Goal: Task Accomplishment & Management: Use online tool/utility

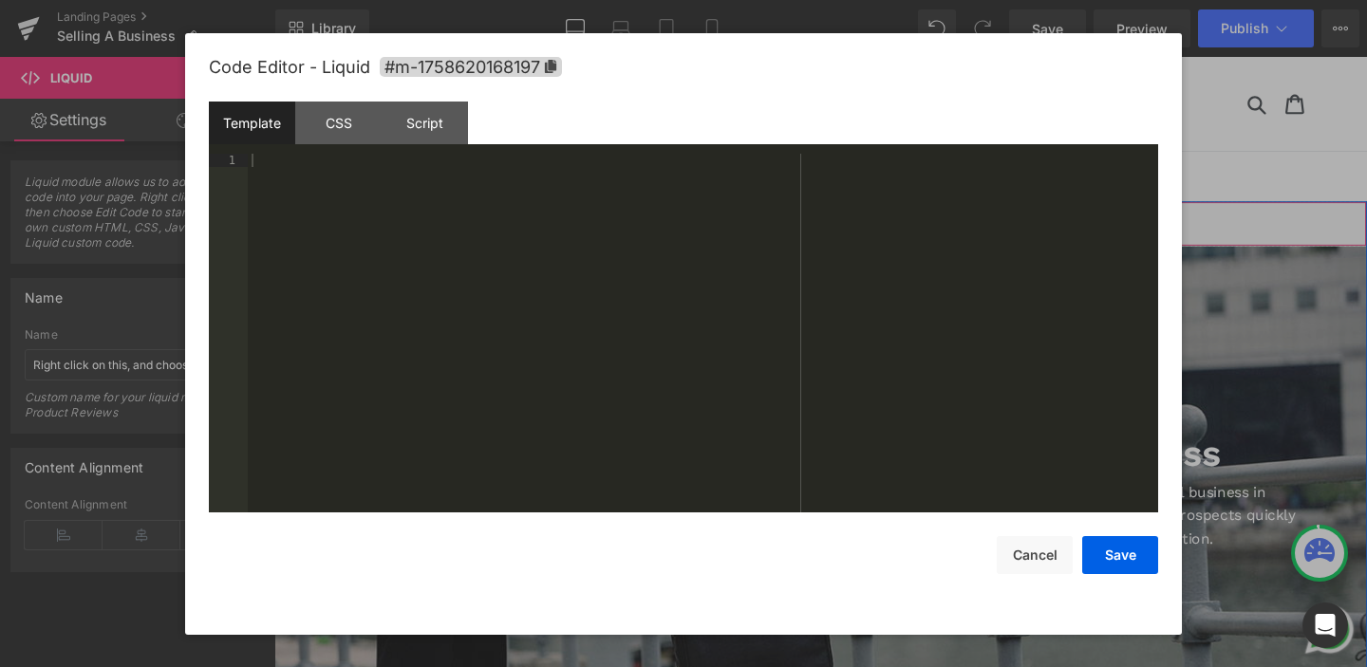
click at [878, 229] on div "Liquid" at bounding box center [848, 232] width 1149 height 47
click at [431, 127] on div "Script" at bounding box center [425, 123] width 86 height 43
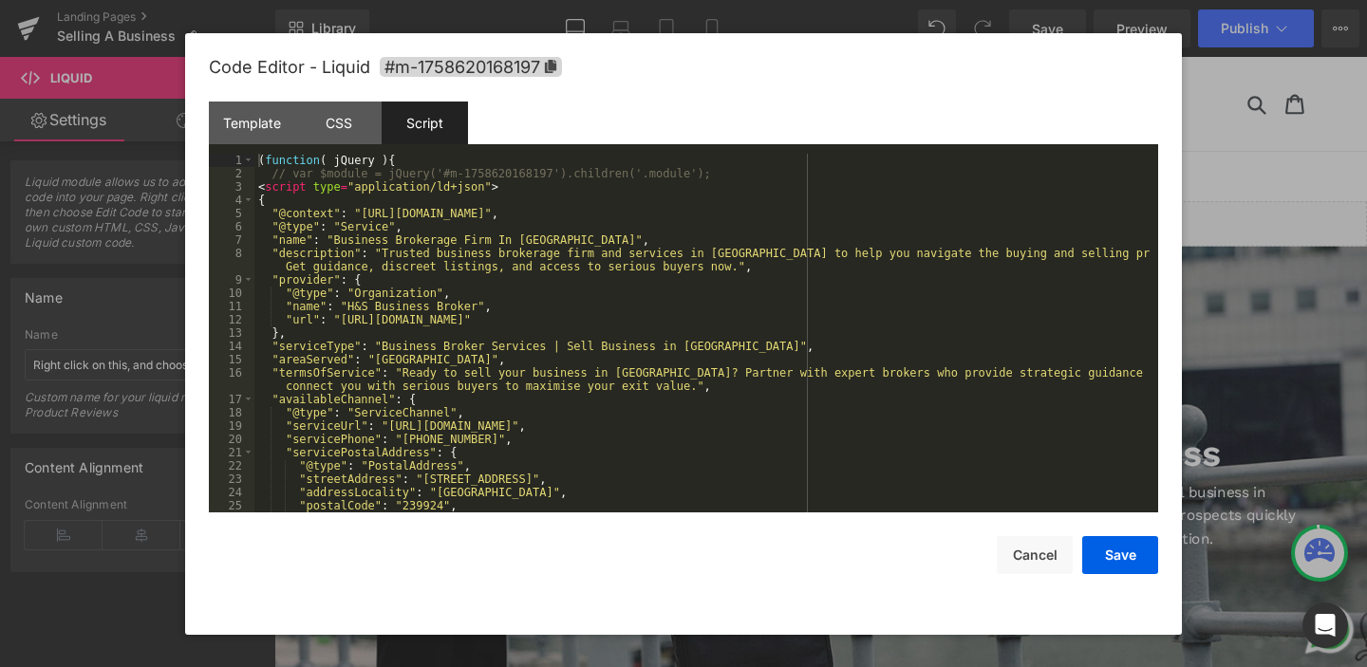
click at [555, 213] on div "( function ( jQuery ) { // var $module = jQuery('#m-1758620168197').children('.…" at bounding box center [702, 346] width 896 height 385
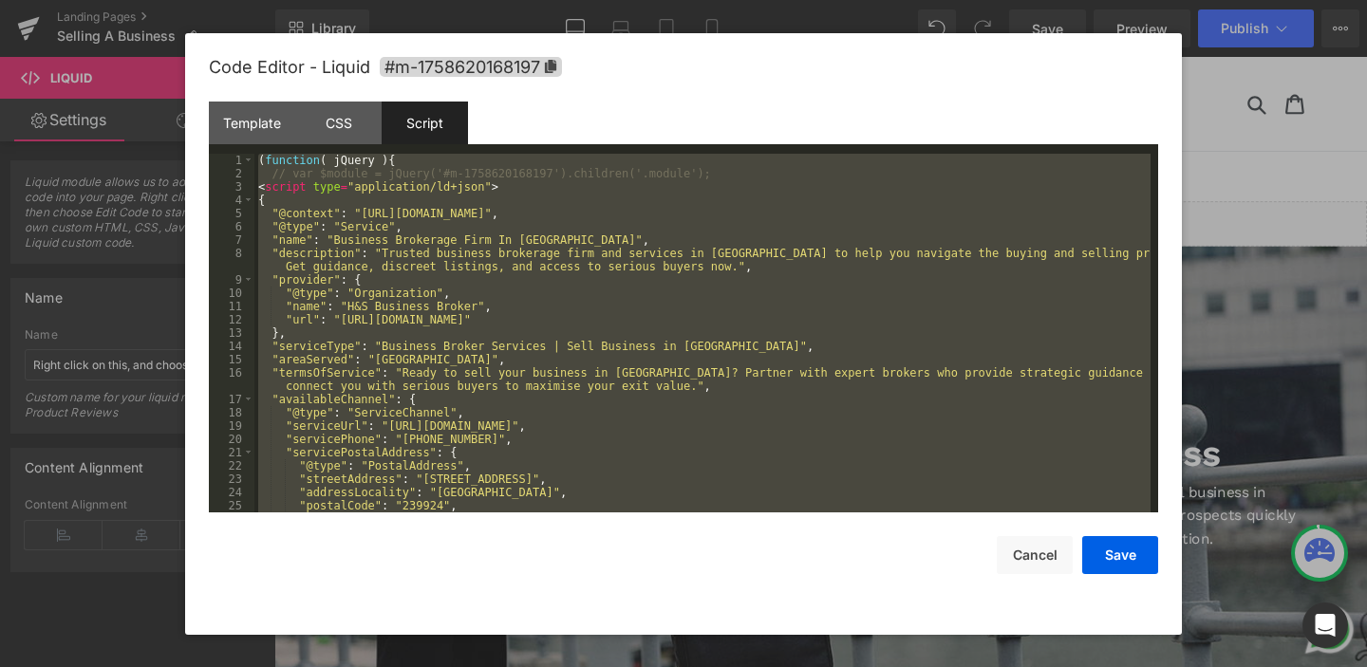
click at [555, 213] on div "( function ( jQuery ) { // var $module = jQuery('#m-1758620168197').children('.…" at bounding box center [702, 346] width 896 height 385
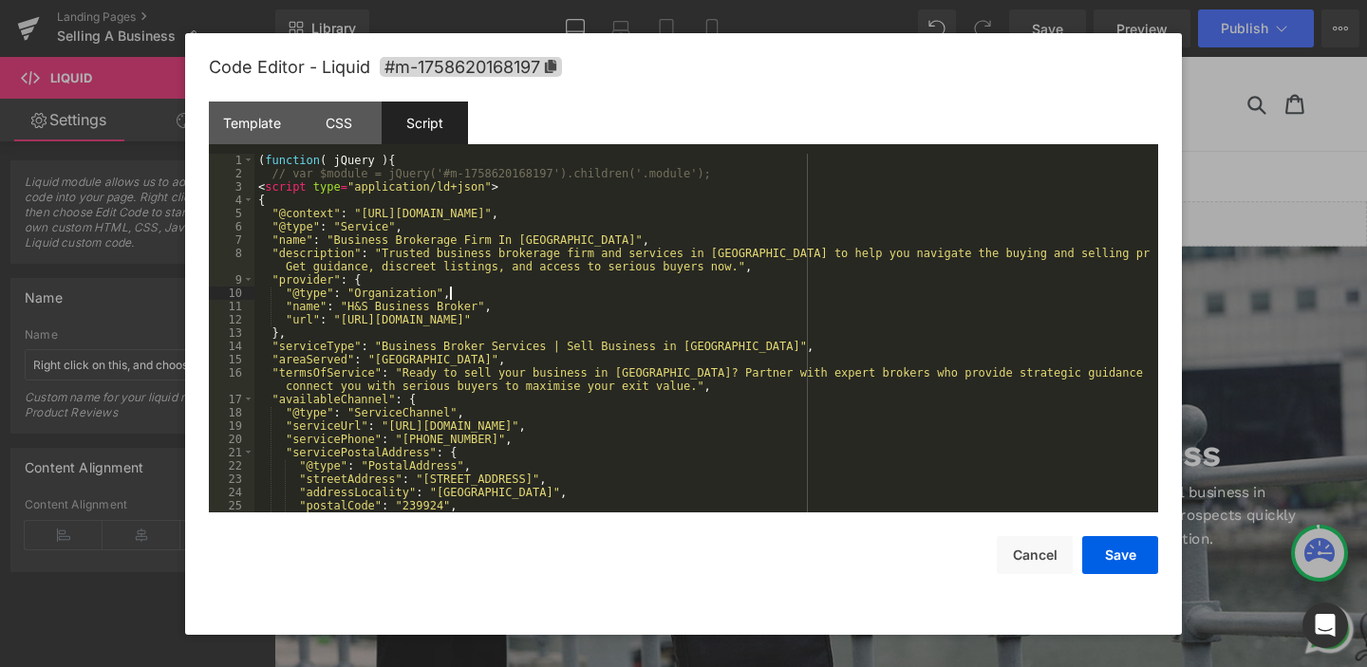
click at [586, 289] on div "( function ( jQuery ) { // var $module = jQuery('#m-1758620168197').children('.…" at bounding box center [702, 346] width 896 height 385
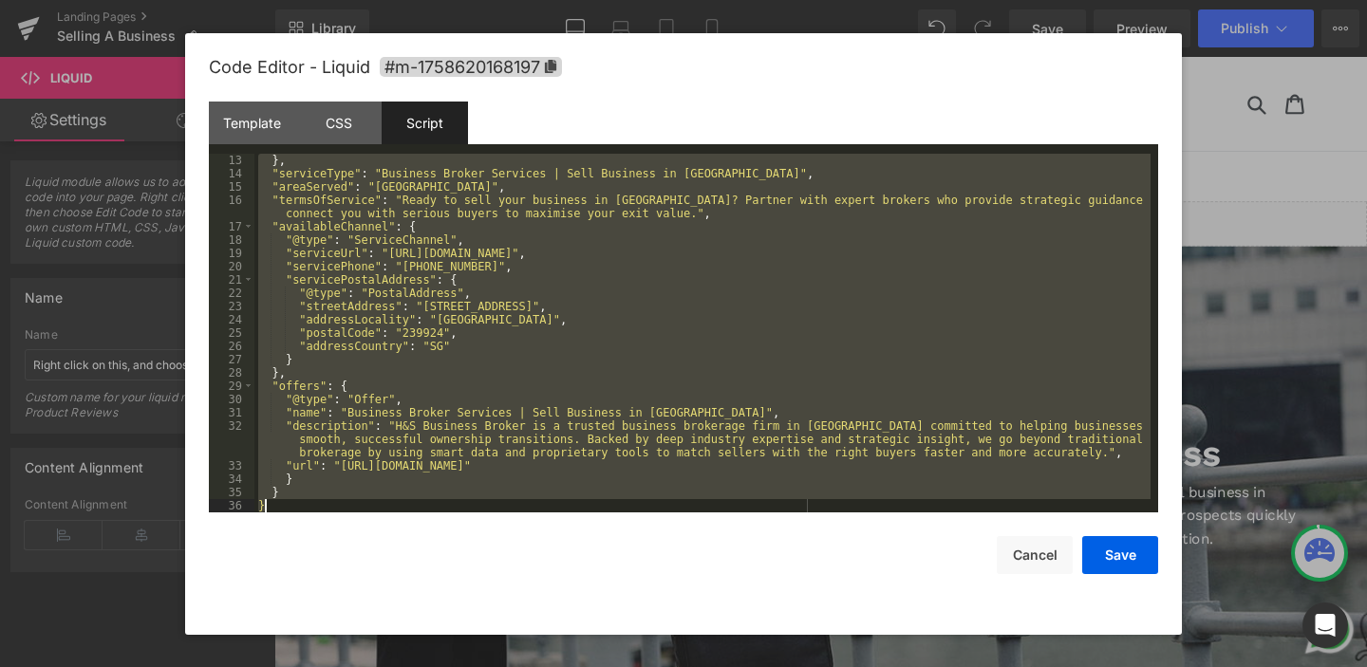
scroll to position [199, 0]
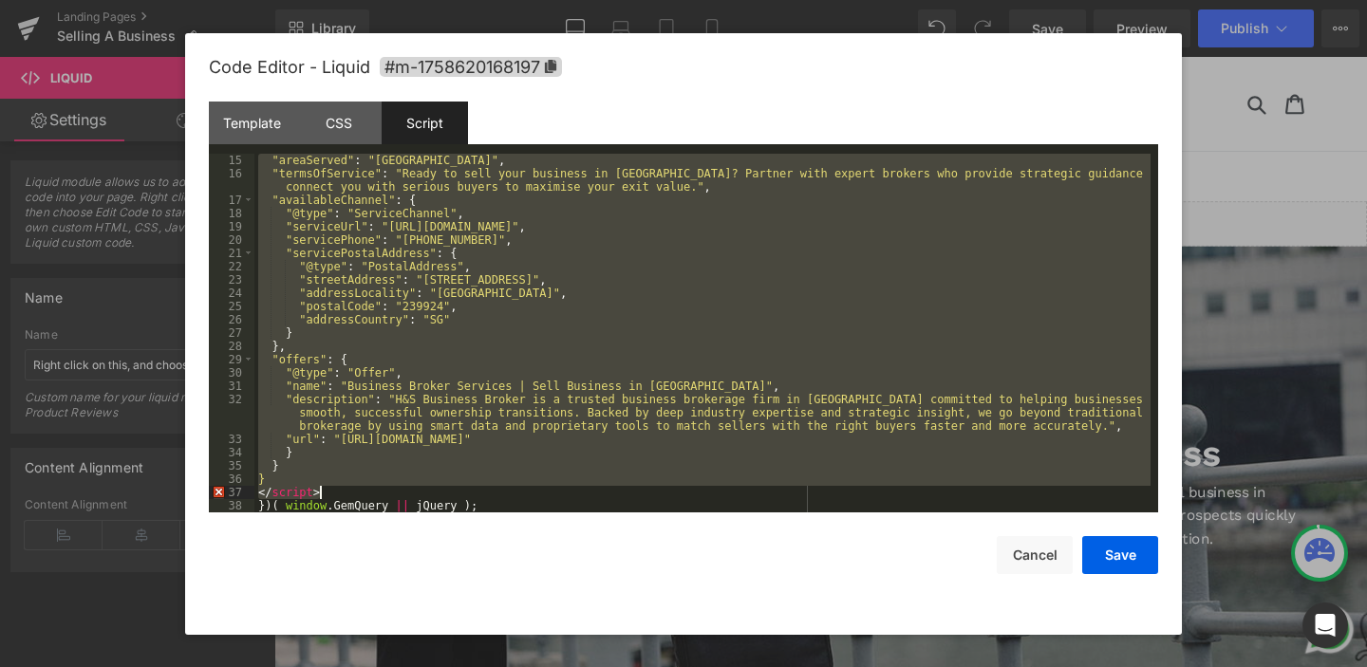
drag, startPoint x: 259, startPoint y: 189, endPoint x: 425, endPoint y: 489, distance: 342.9
click at [425, 489] on div ""areaServed" : "[GEOGRAPHIC_DATA]" , "termsOfService" : "Ready to sell your bus…" at bounding box center [702, 346] width 896 height 385
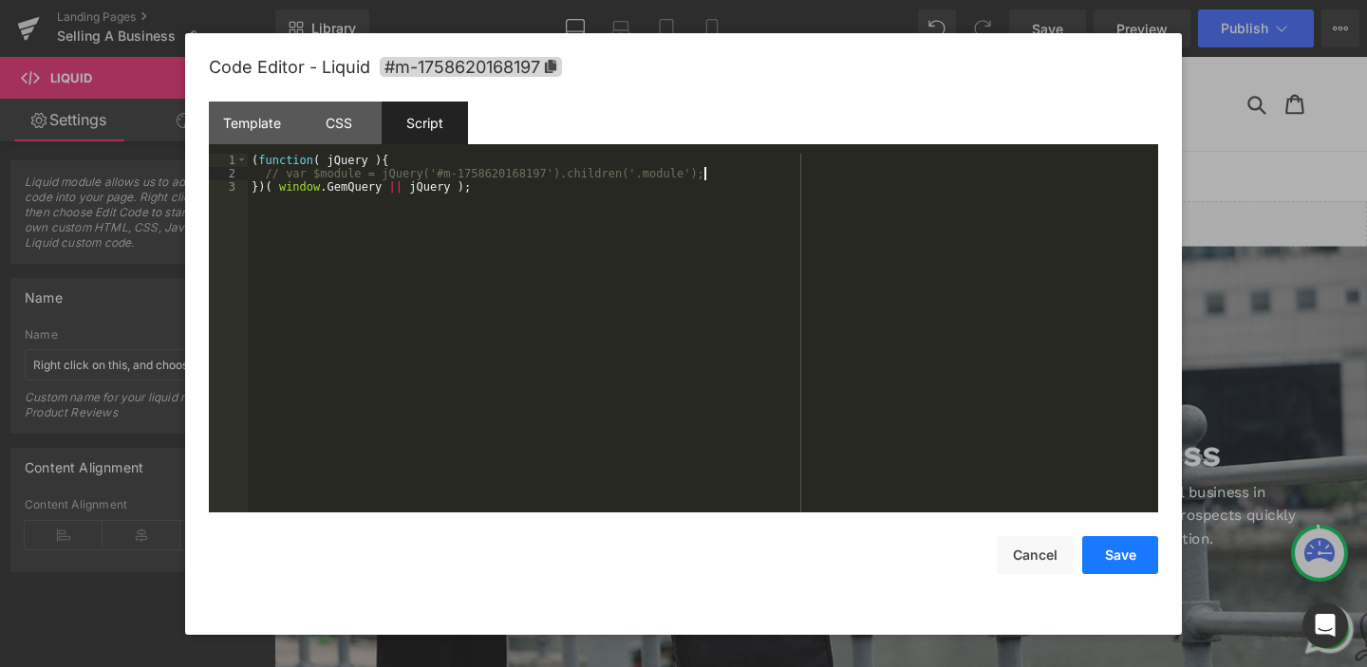
click at [1108, 550] on button "Save" at bounding box center [1120, 555] width 76 height 38
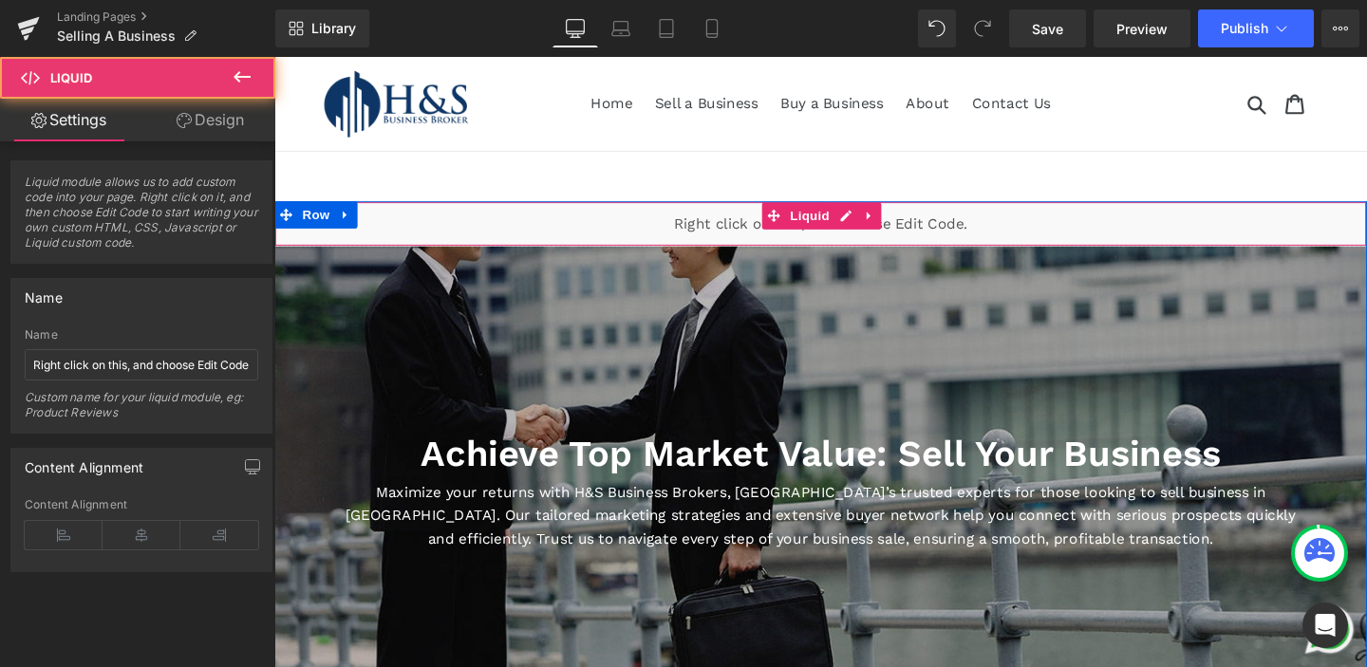
click at [709, 237] on div "Liquid" at bounding box center [848, 232] width 1149 height 47
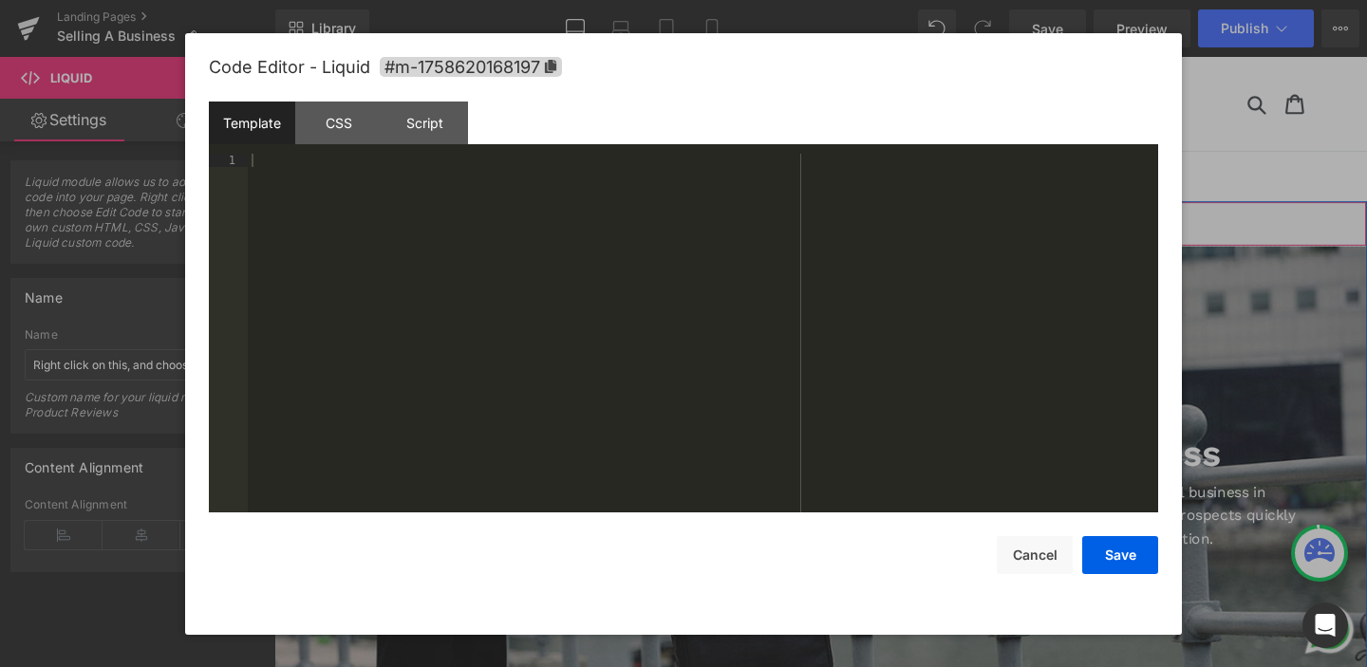
click at [866, 221] on link at bounding box center [875, 224] width 25 height 28
click at [372, 208] on div at bounding box center [703, 346] width 910 height 385
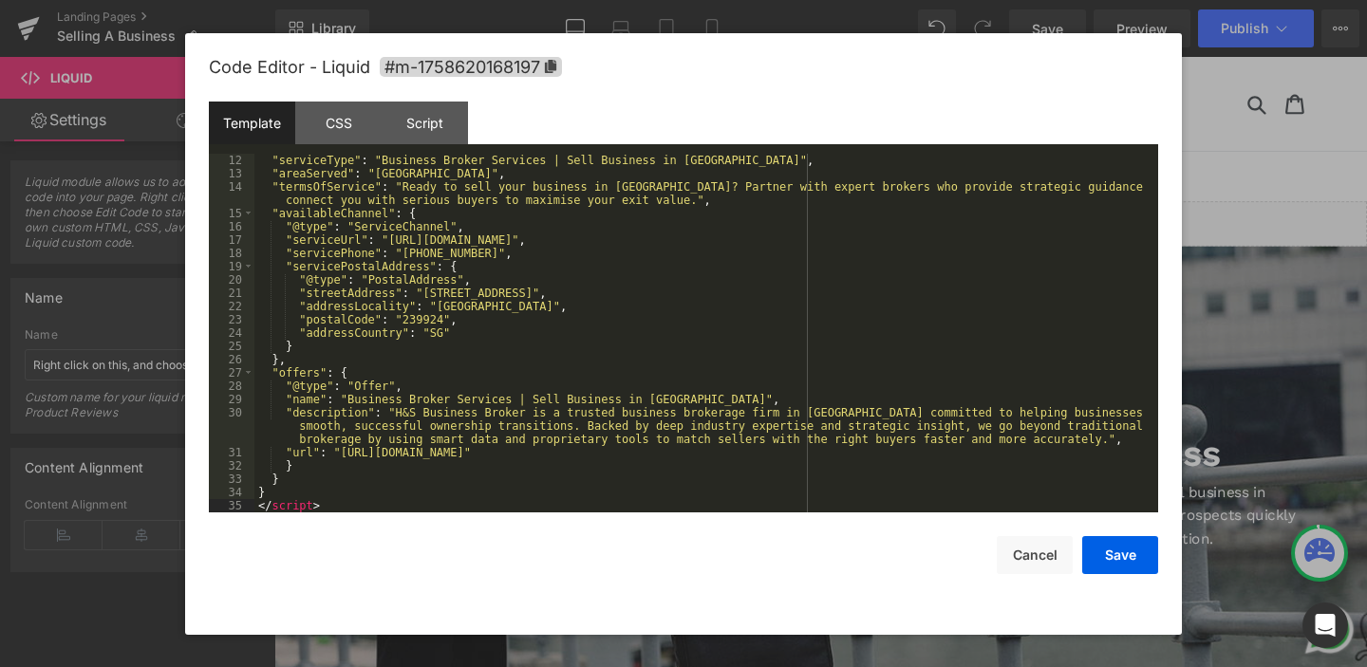
scroll to position [0, 0]
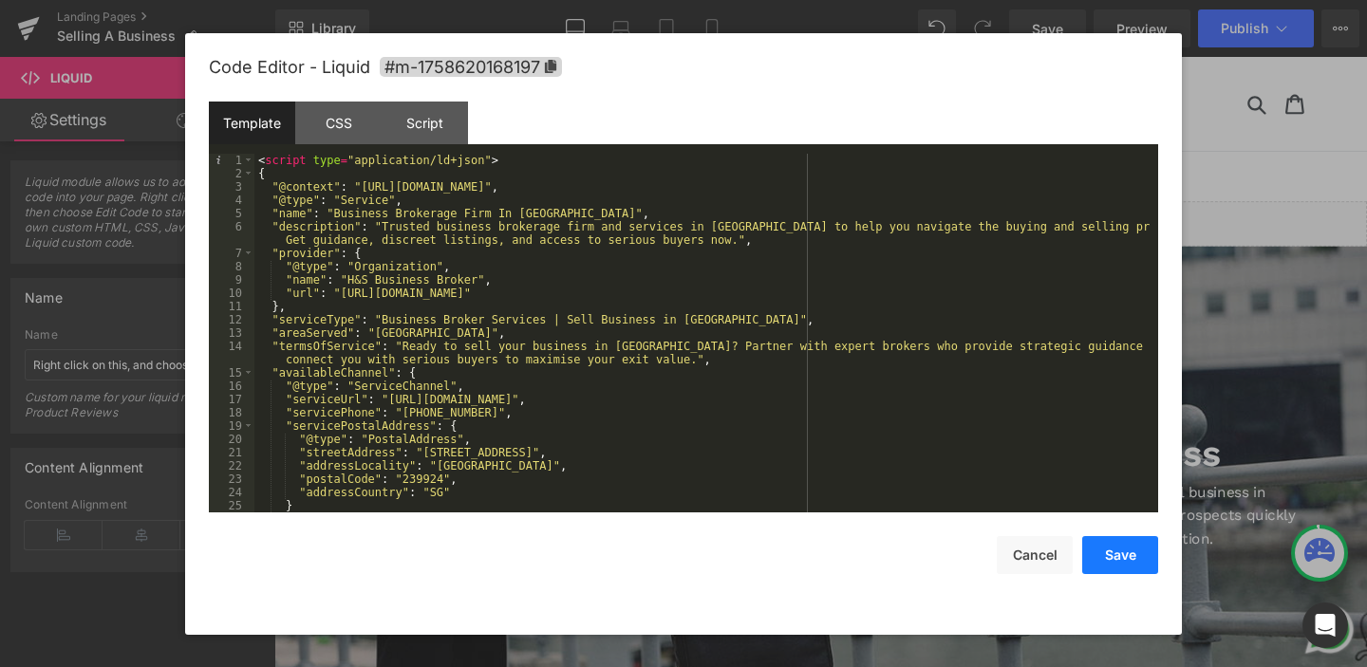
click at [1112, 559] on button "Save" at bounding box center [1120, 555] width 76 height 38
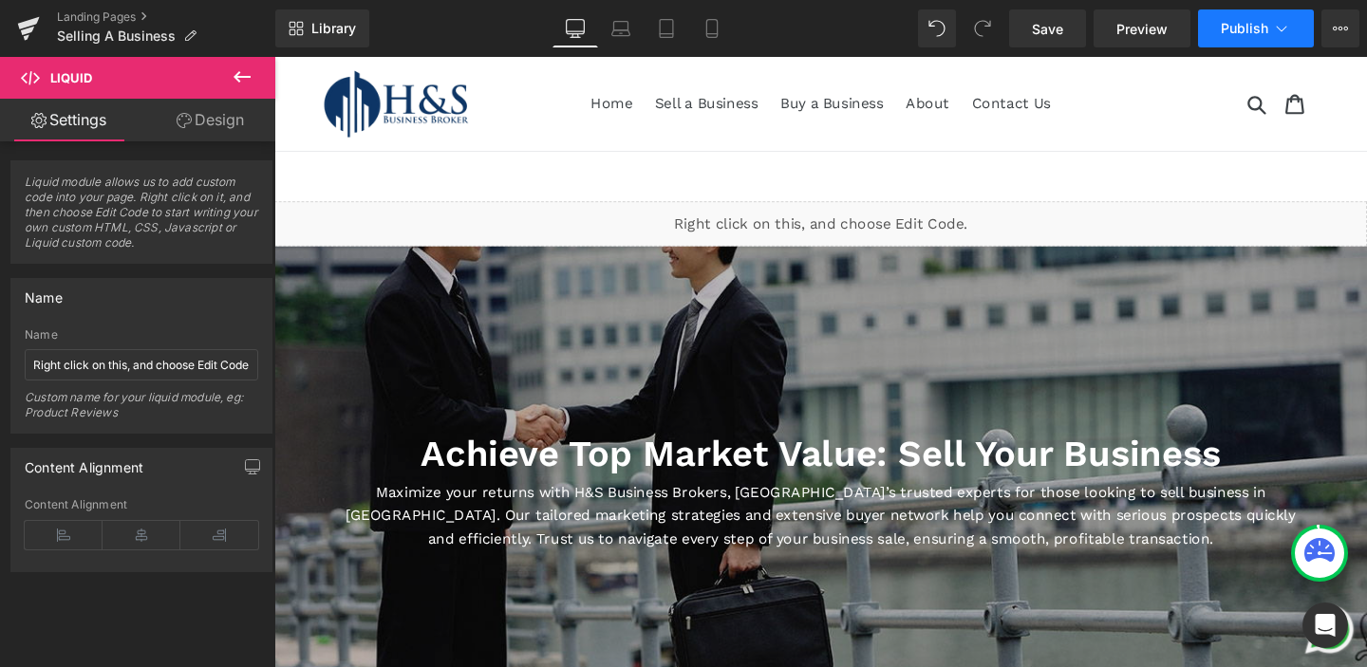
click at [1233, 31] on span "Publish" at bounding box center [1244, 28] width 47 height 15
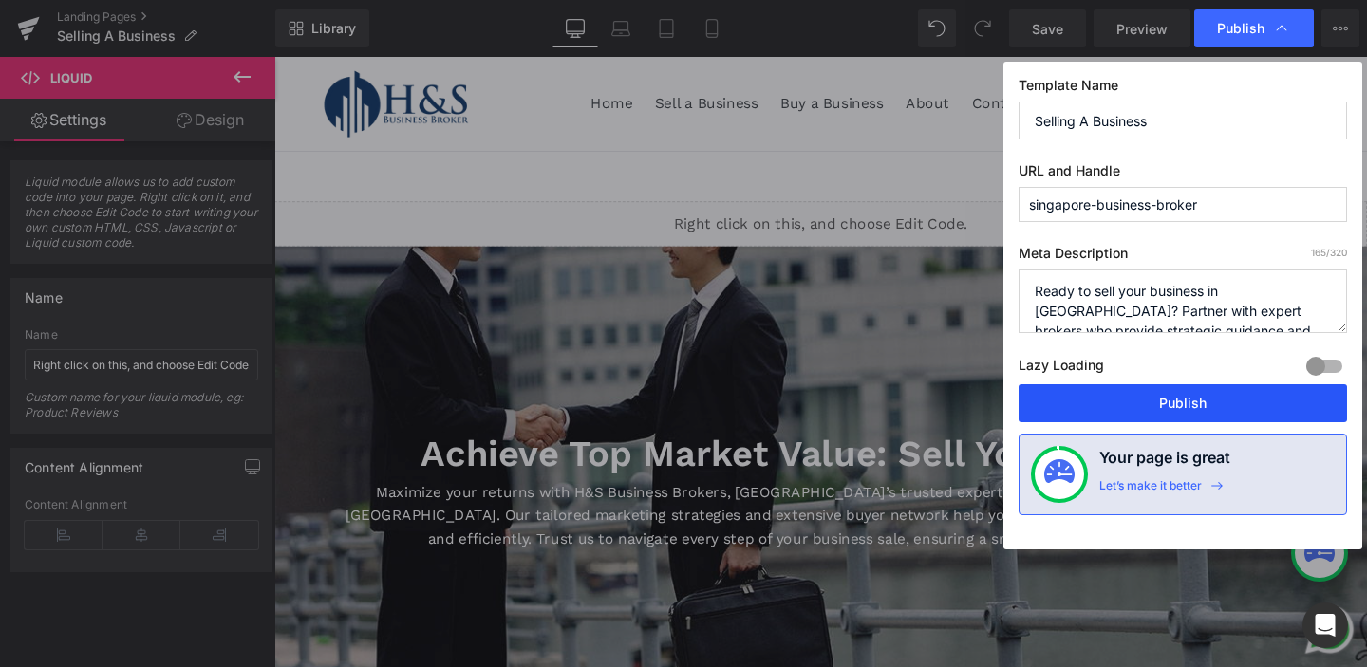
click at [1134, 405] on button "Publish" at bounding box center [1183, 403] width 328 height 38
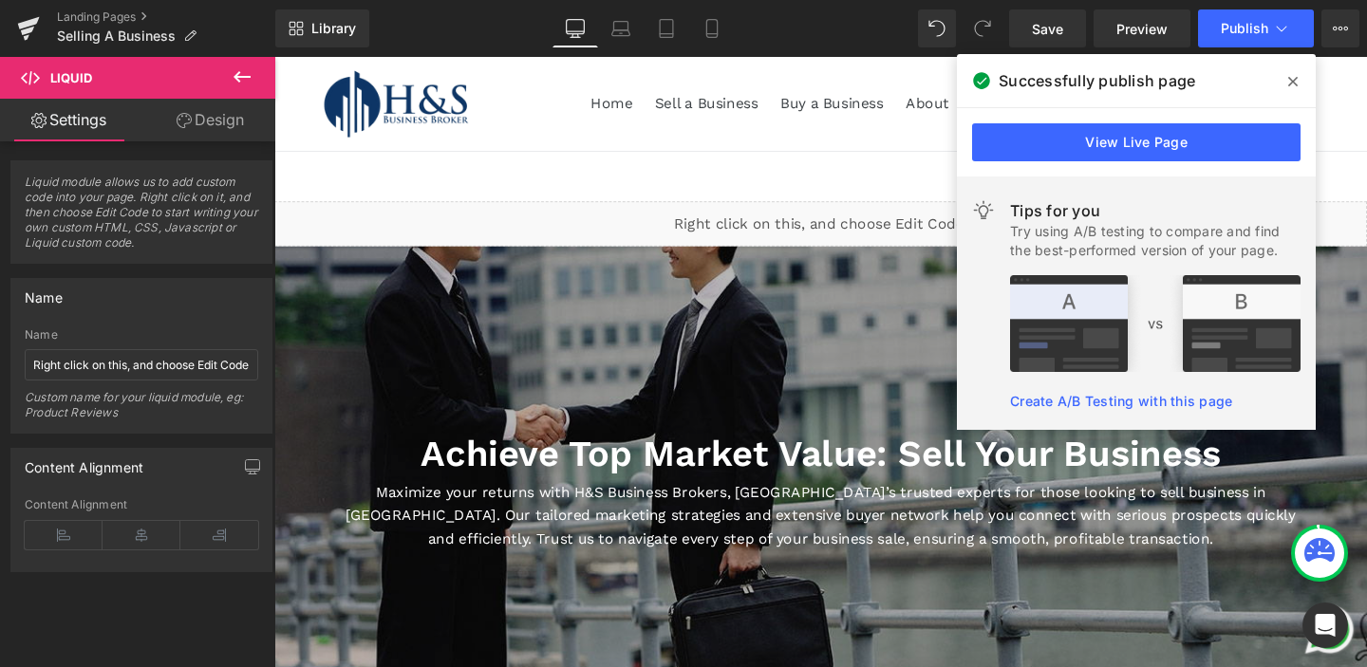
click at [235, 81] on icon at bounding box center [242, 77] width 23 height 23
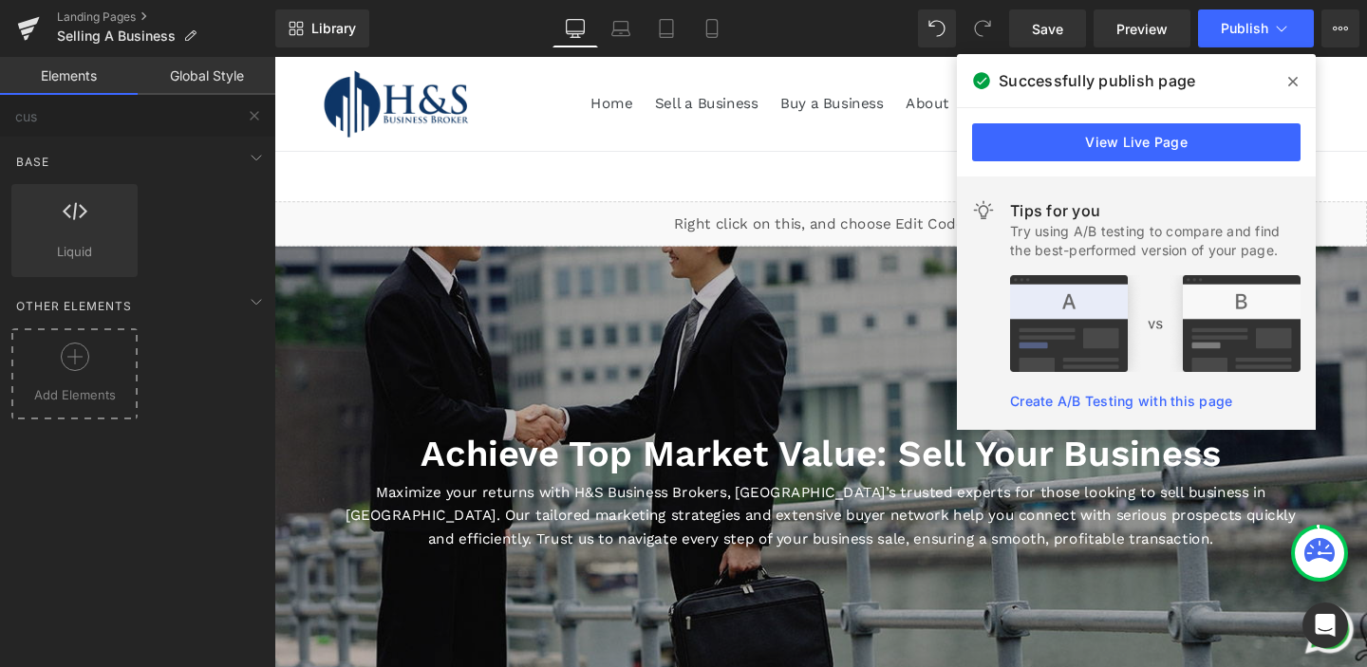
click at [81, 373] on div at bounding box center [74, 364] width 117 height 43
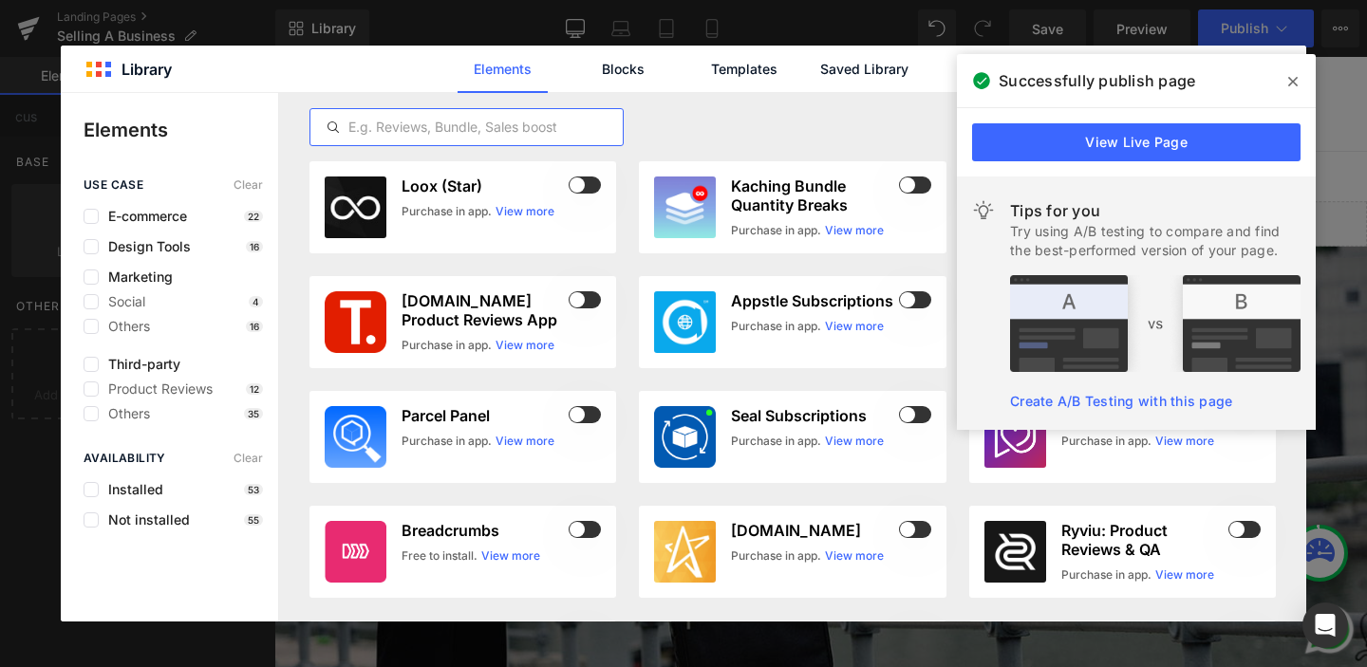
click at [506, 131] on input "text" at bounding box center [466, 127] width 312 height 23
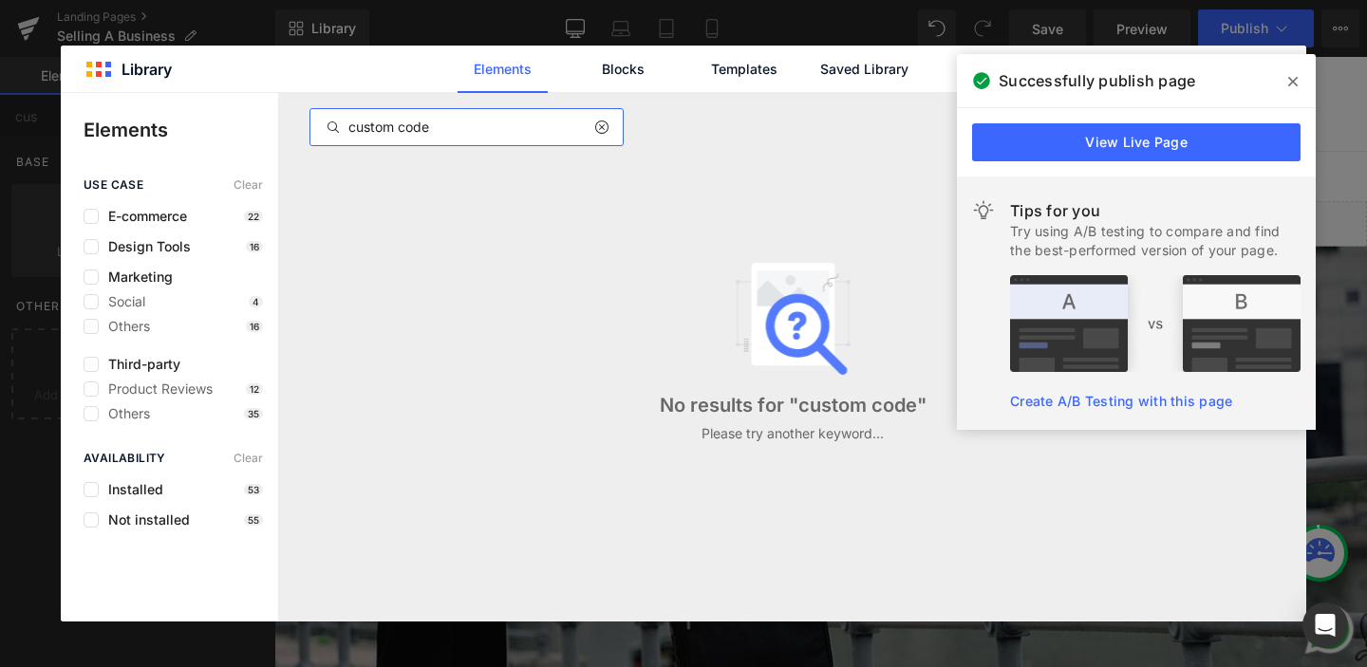
type input "custom code"
click at [1295, 80] on icon at bounding box center [1292, 81] width 9 height 15
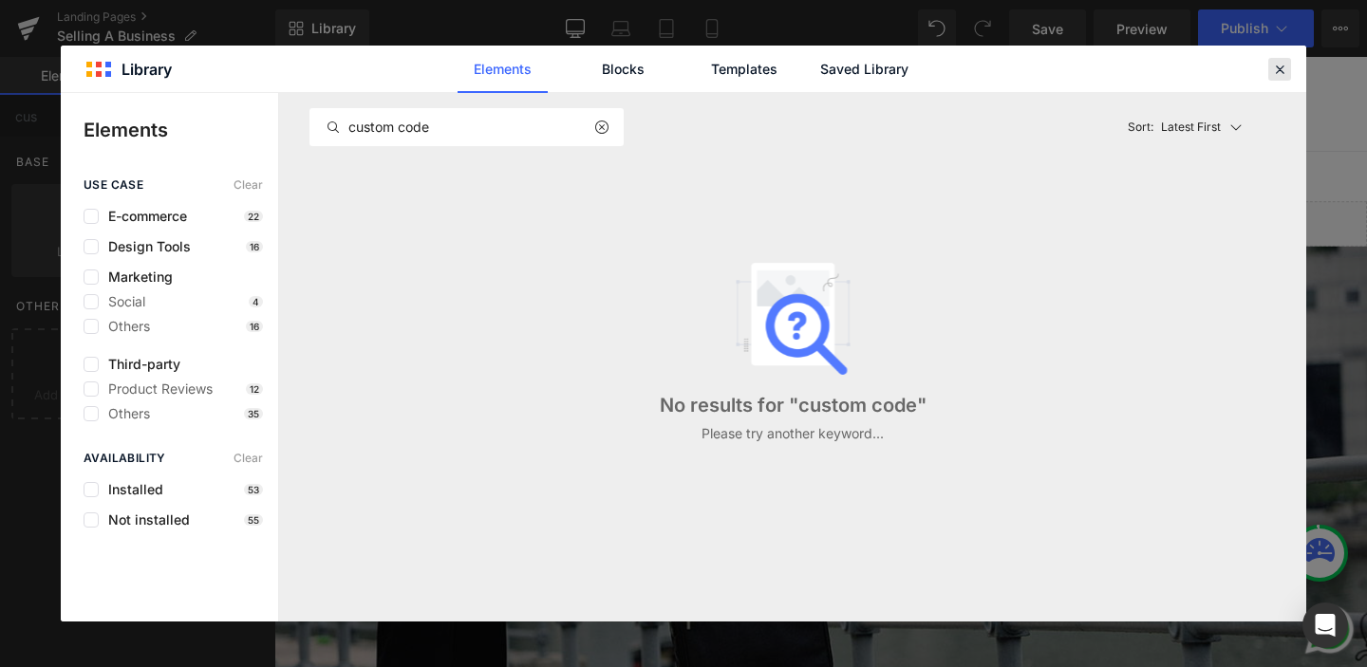
click at [1279, 64] on icon at bounding box center [1279, 69] width 17 height 17
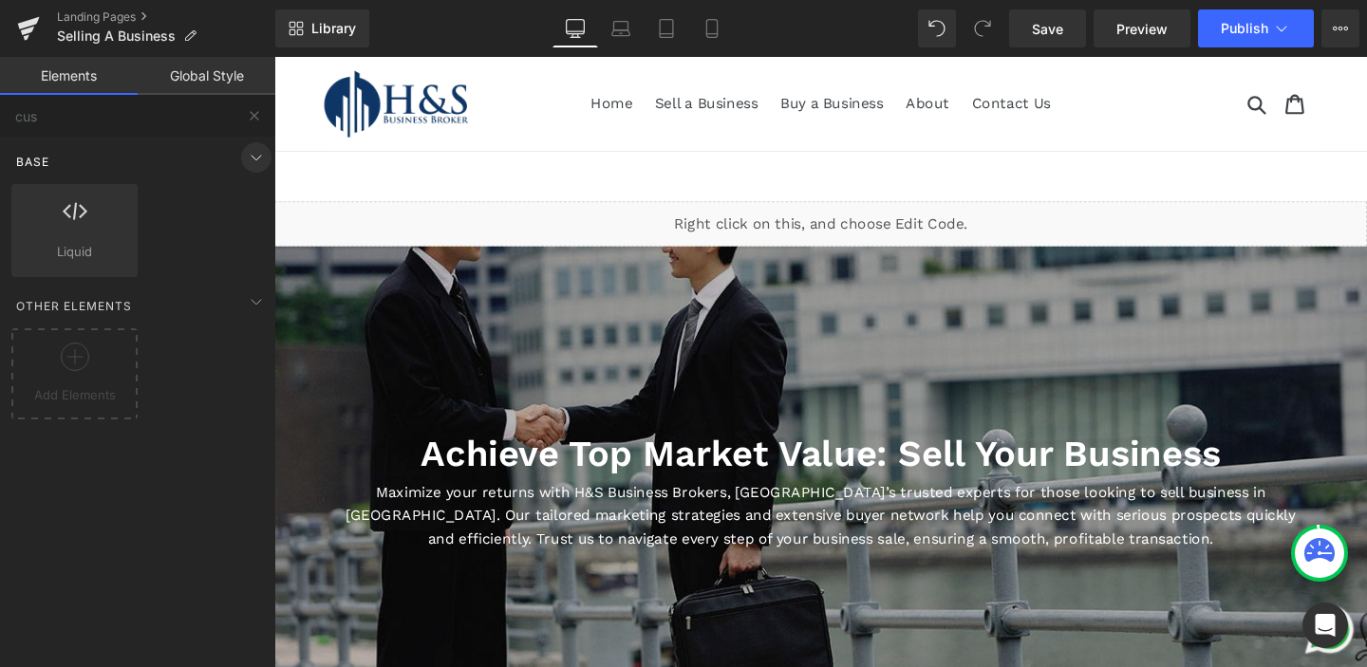
click at [245, 161] on icon at bounding box center [256, 157] width 23 height 23
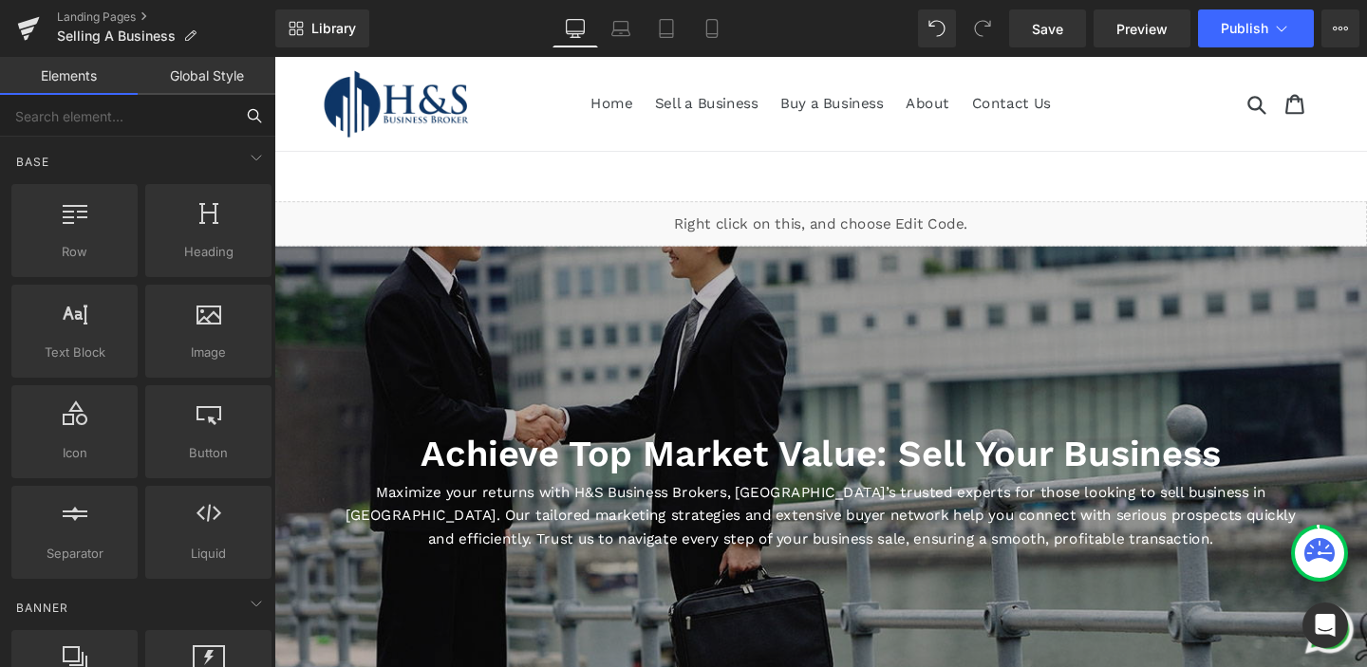
click at [136, 116] on input "text" at bounding box center [117, 116] width 234 height 42
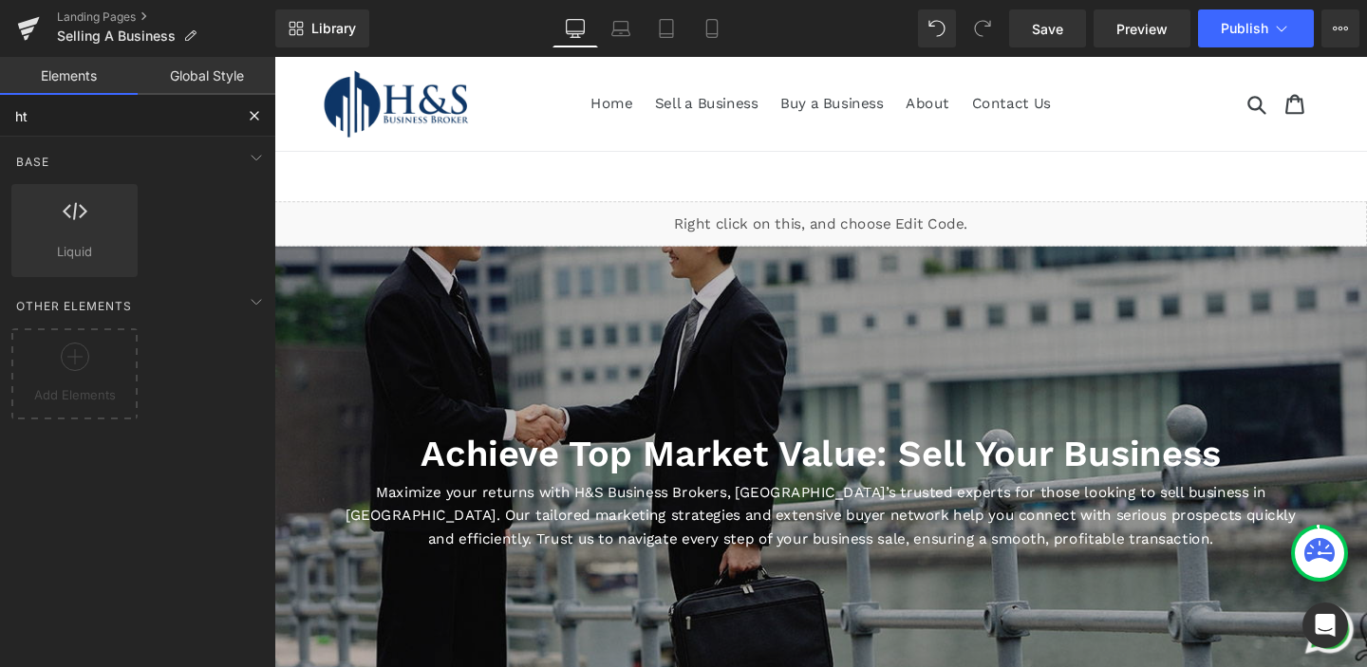
type input "h"
type input "code"
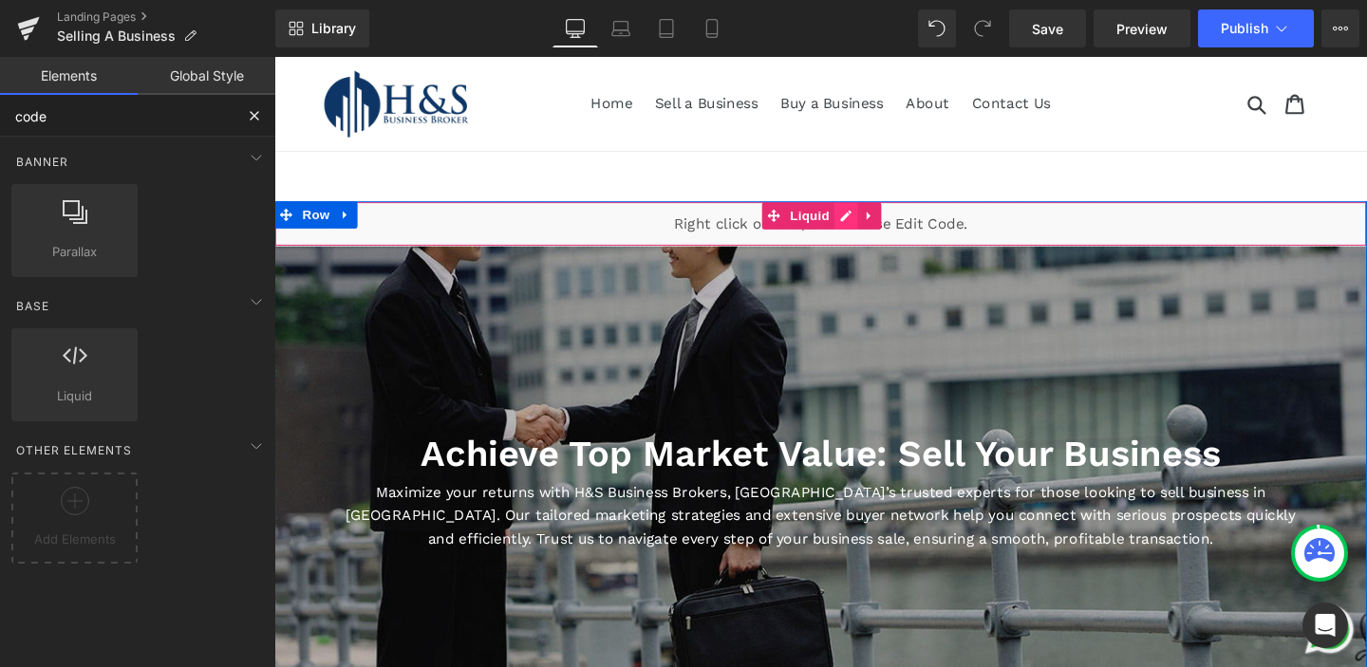
click at [874, 235] on div "Liquid" at bounding box center [848, 232] width 1149 height 47
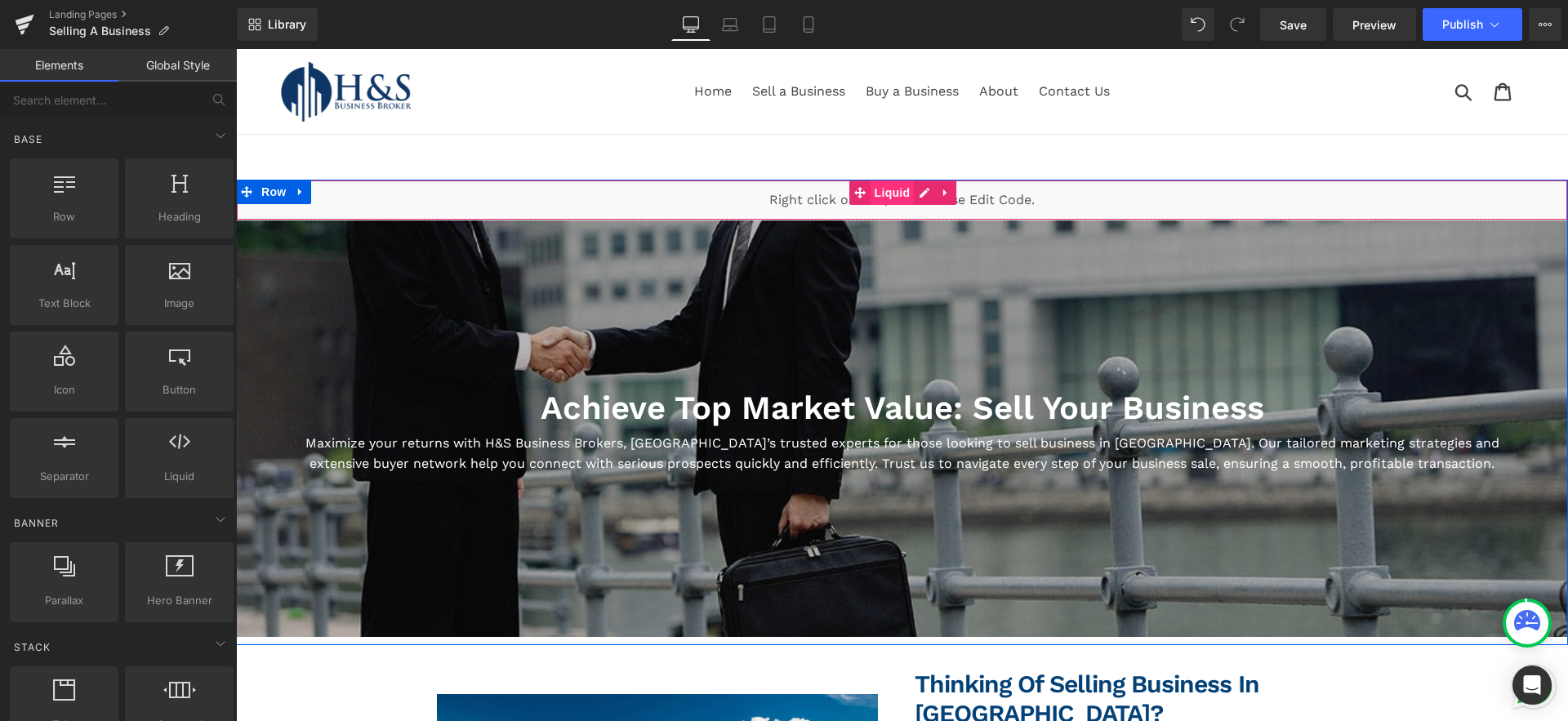
click at [899, 189] on span "Liquid" at bounding box center [892, 193] width 44 height 24
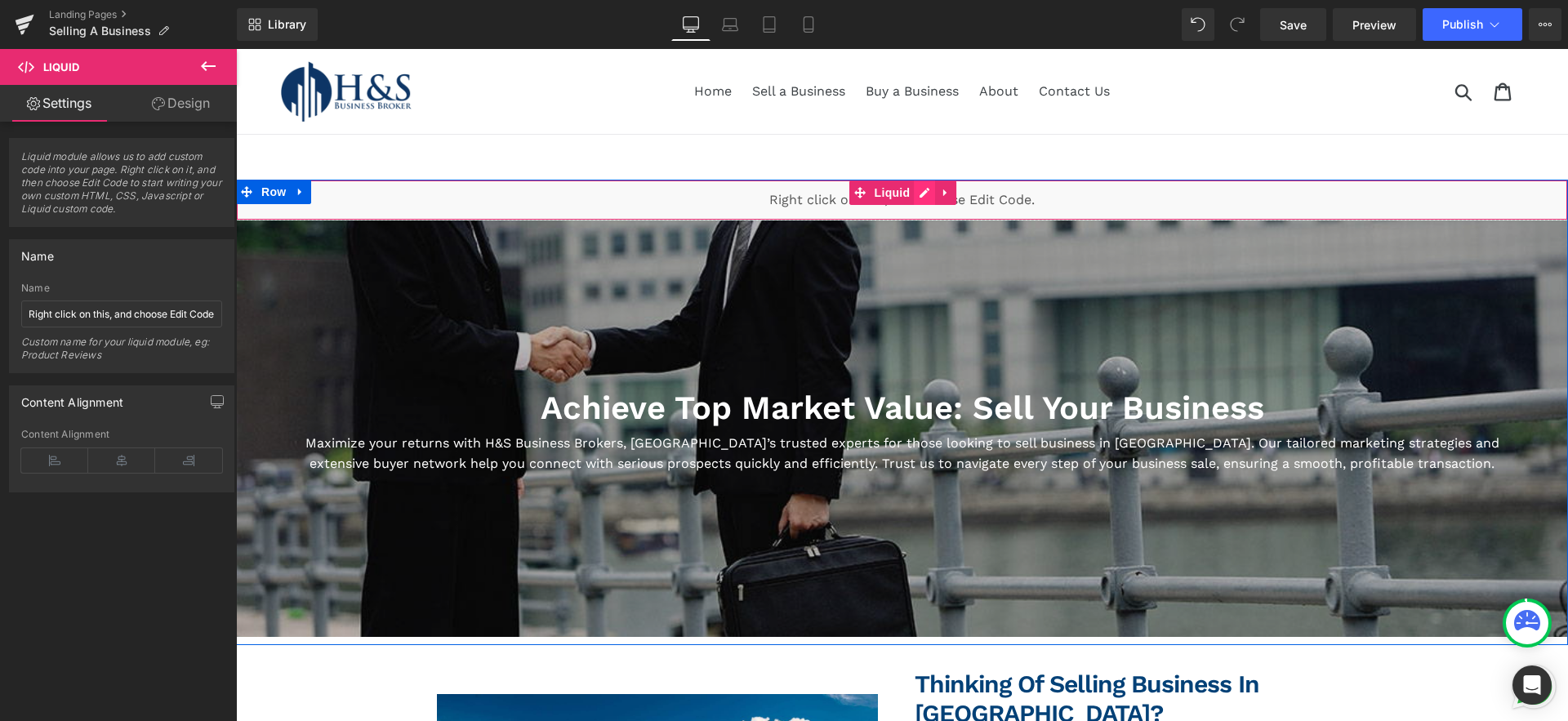
click at [923, 195] on div "Liquid" at bounding box center [901, 200] width 1331 height 40
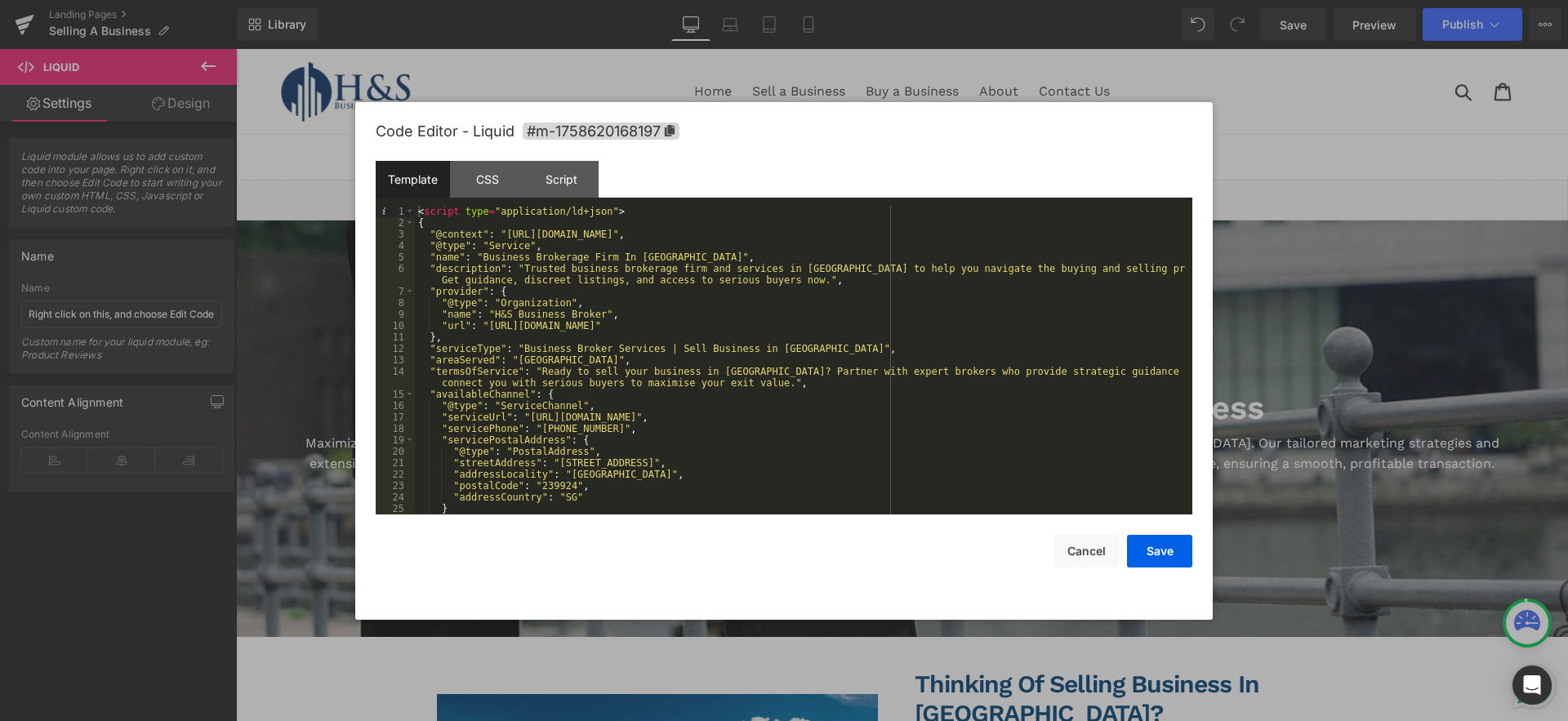
click at [1277, 155] on div at bounding box center [784, 360] width 1568 height 721
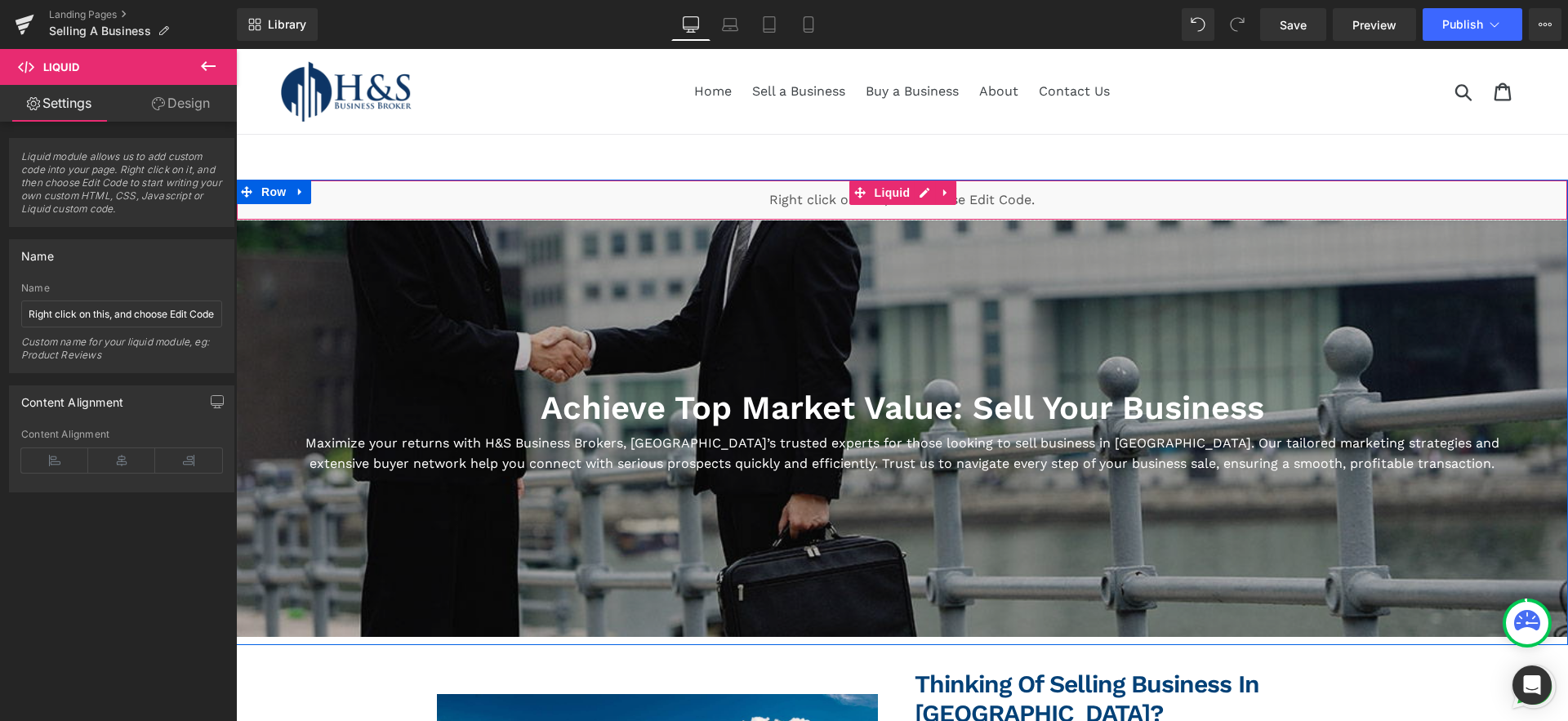
click at [1091, 206] on div "Liquid" at bounding box center [901, 200] width 1331 height 40
click at [943, 188] on icon at bounding box center [945, 192] width 11 height 12
click at [956, 190] on icon at bounding box center [956, 192] width 11 height 11
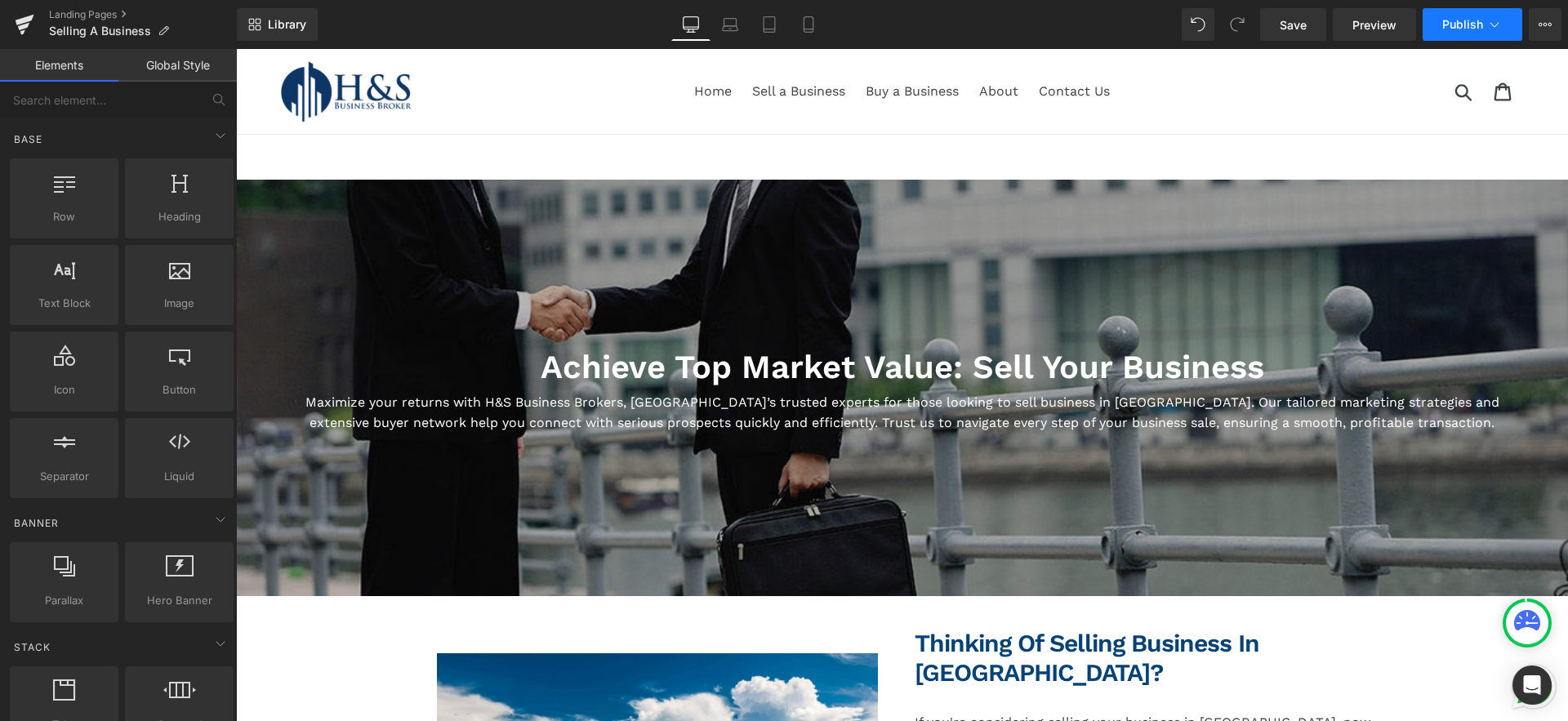
click at [1474, 24] on span "Publish" at bounding box center [1461, 24] width 40 height 13
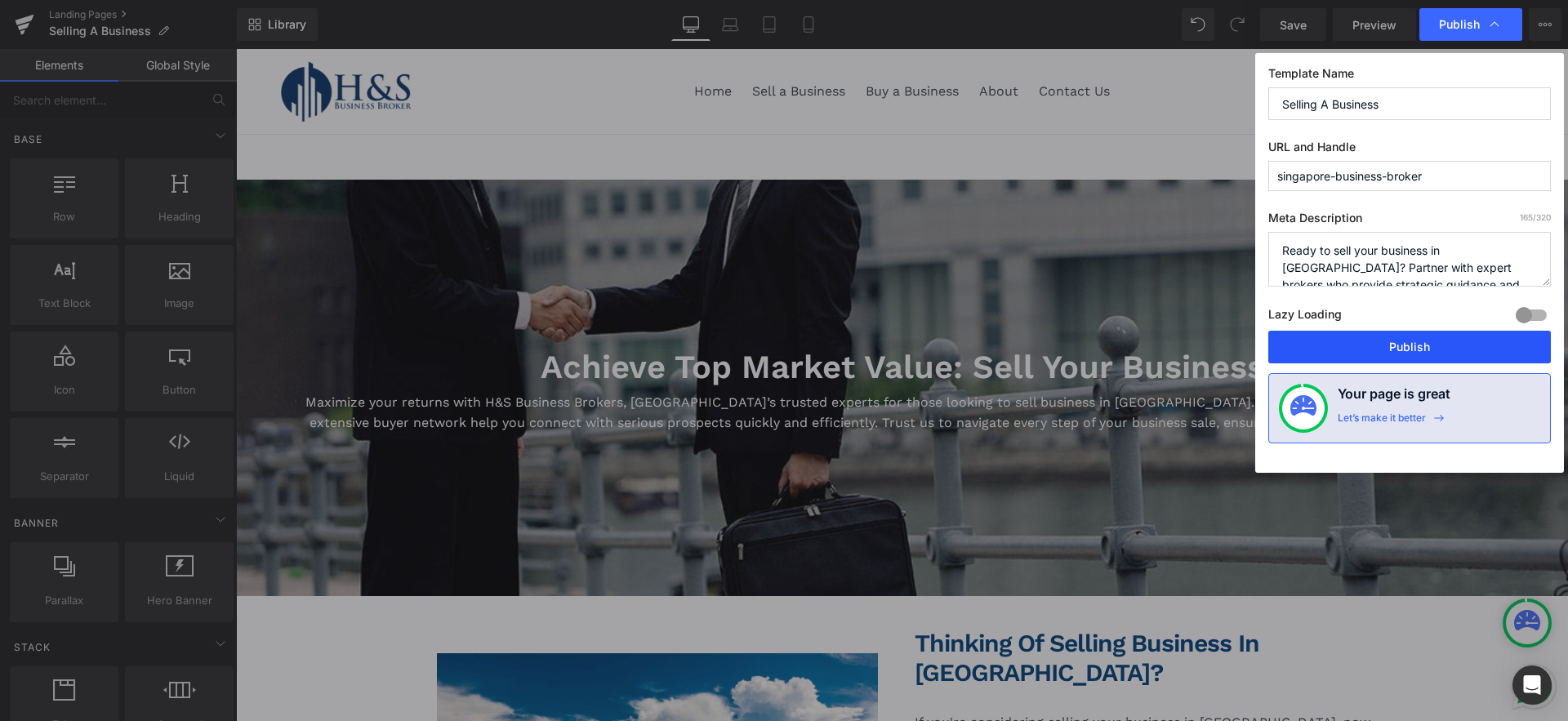
click at [1459, 347] on button "Publish" at bounding box center [1409, 347] width 282 height 33
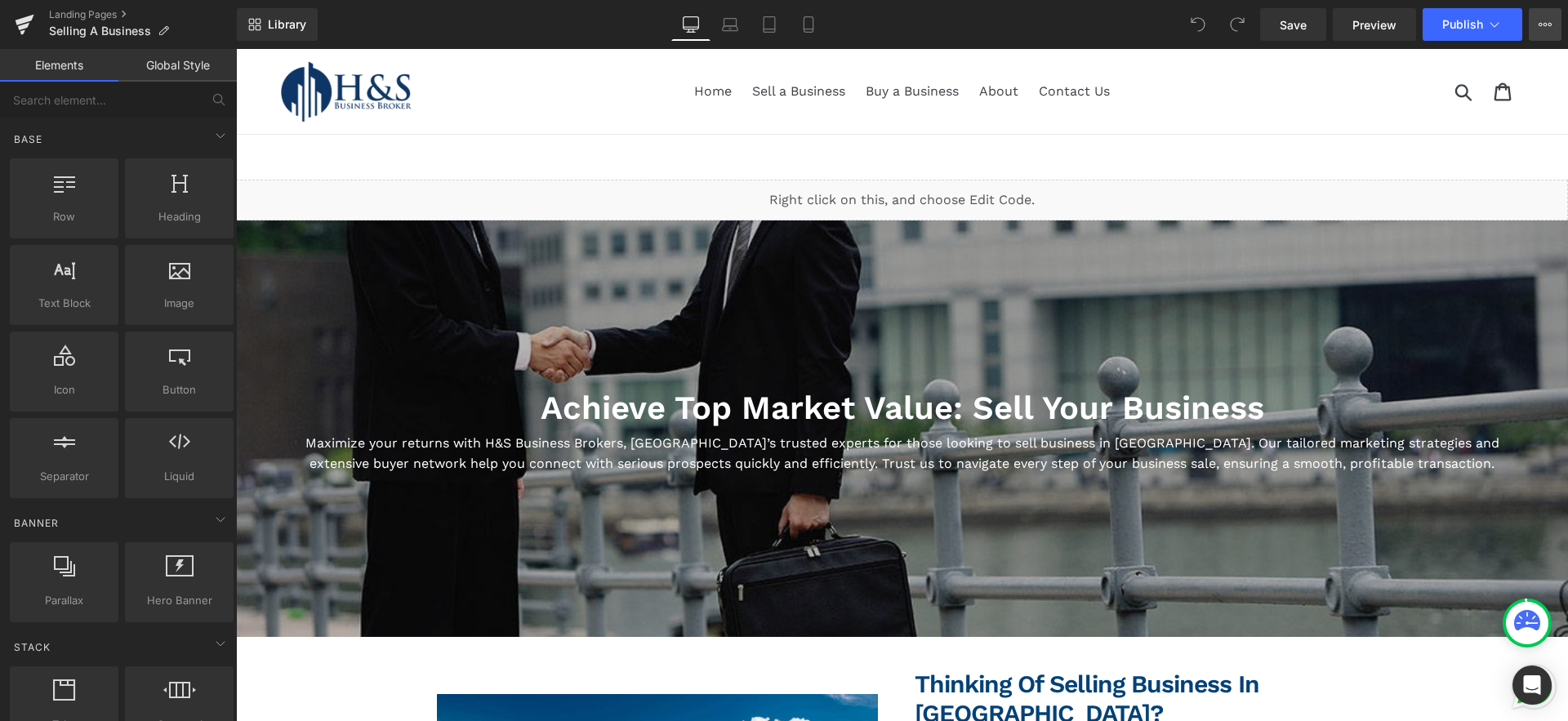
click at [1550, 24] on icon at bounding box center [1550, 25] width 4 height 3
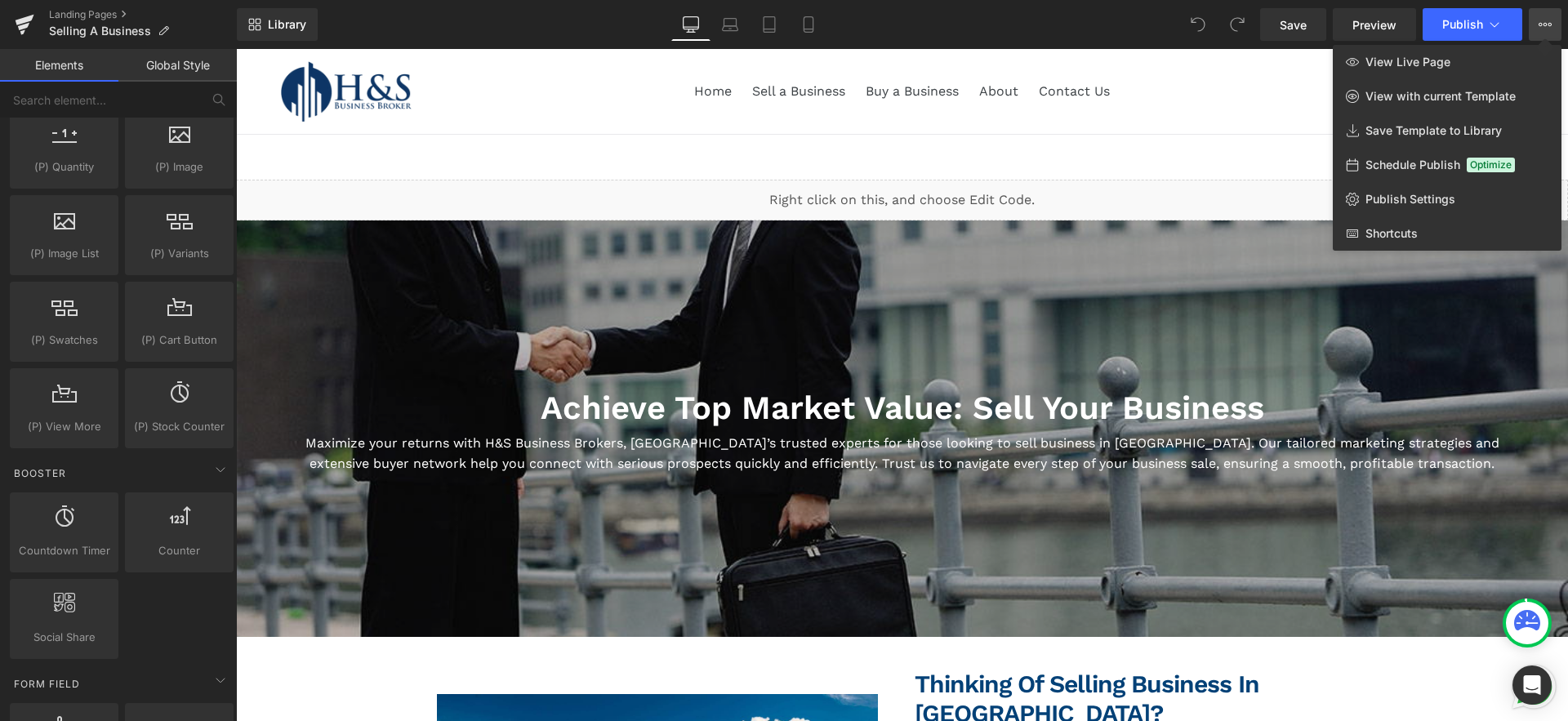
scroll to position [2740, 0]
